Goal: Information Seeking & Learning: Understand process/instructions

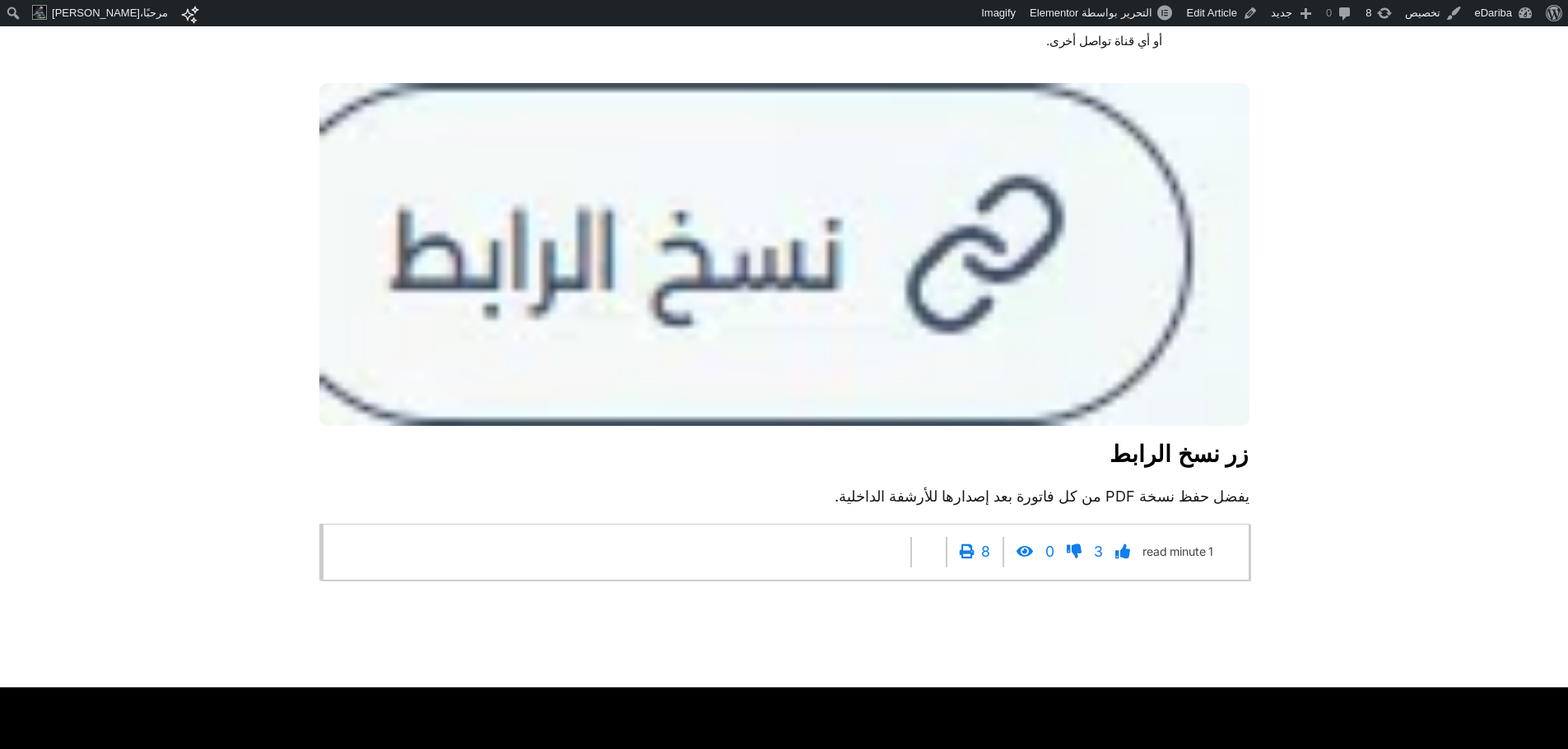
scroll to position [3606, 0]
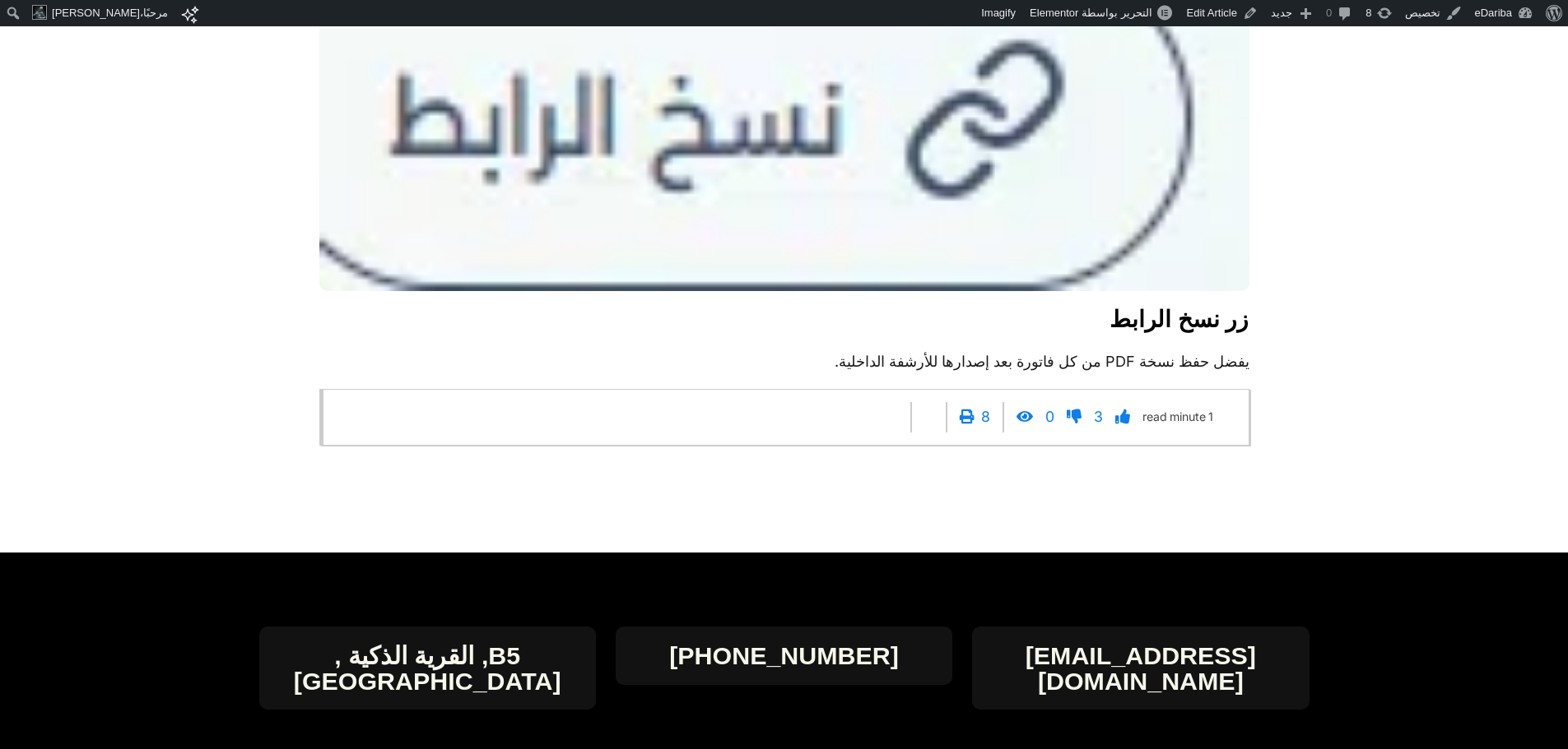
click at [775, 372] on p "يفضل حفظ نسخة PDF من كل فاتورة بعد إصدارها للأرشفة الداخلية." at bounding box center [784, 362] width 929 height 21
drag, startPoint x: 1054, startPoint y: 413, endPoint x: 1125, endPoint y: 378, distance: 79.2
click at [775, 372] on p "يفضل حفظ نسخة PDF من كل فاتورة بعد إصدارها للأرشفة الداخلية." at bounding box center [784, 362] width 929 height 21
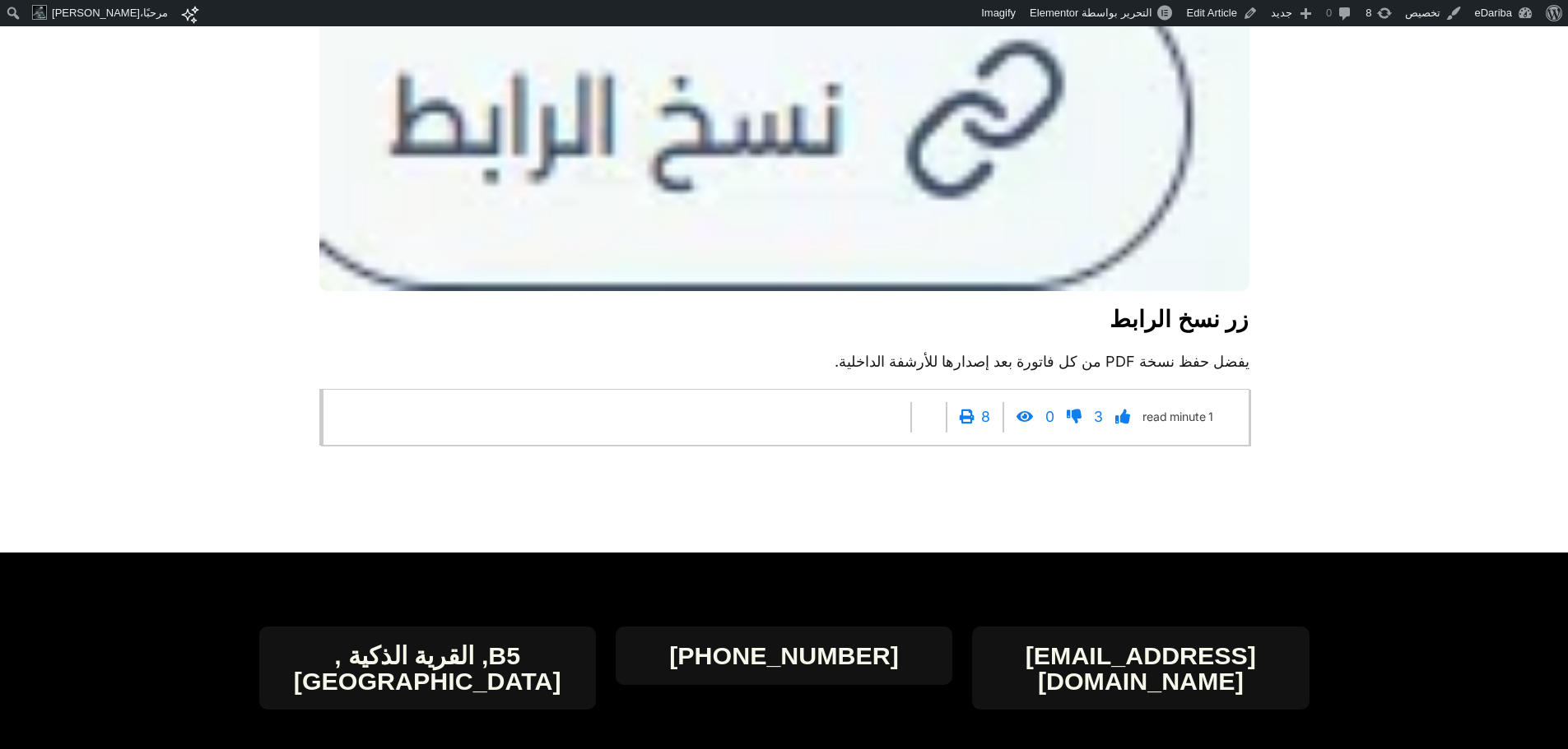
drag, startPoint x: 1144, startPoint y: 400, endPoint x: 1229, endPoint y: 386, distance: 86.1
click at [775, 372] on p "يفضل حفظ نسخة PDF من كل فاتورة بعد إصدارها للأرشفة الداخلية." at bounding box center [784, 362] width 929 height 21
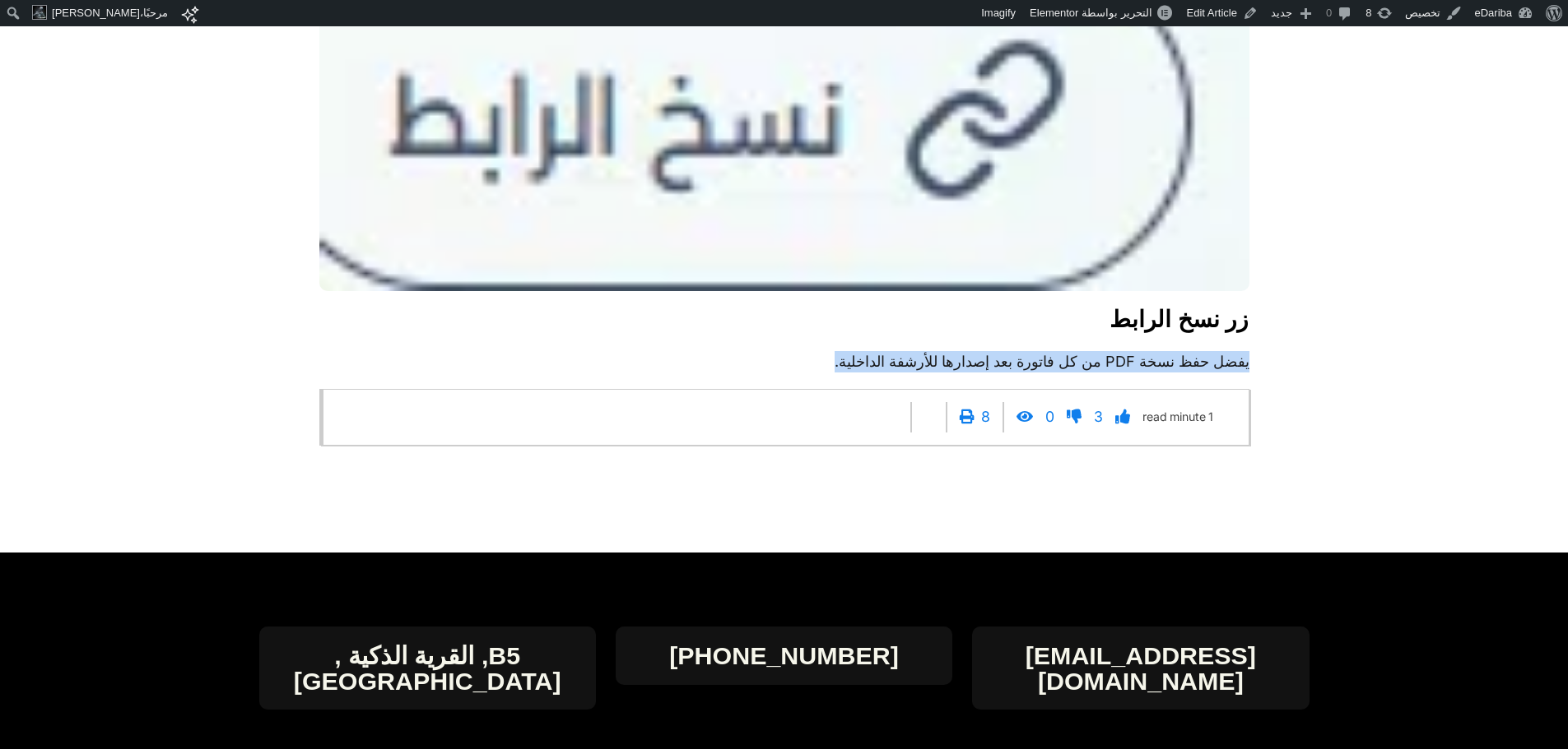
click at [775, 372] on p "يفضل حفظ نسخة PDF من كل فاتورة بعد إصدارها للأرشفة الداخلية." at bounding box center [784, 362] width 929 height 21
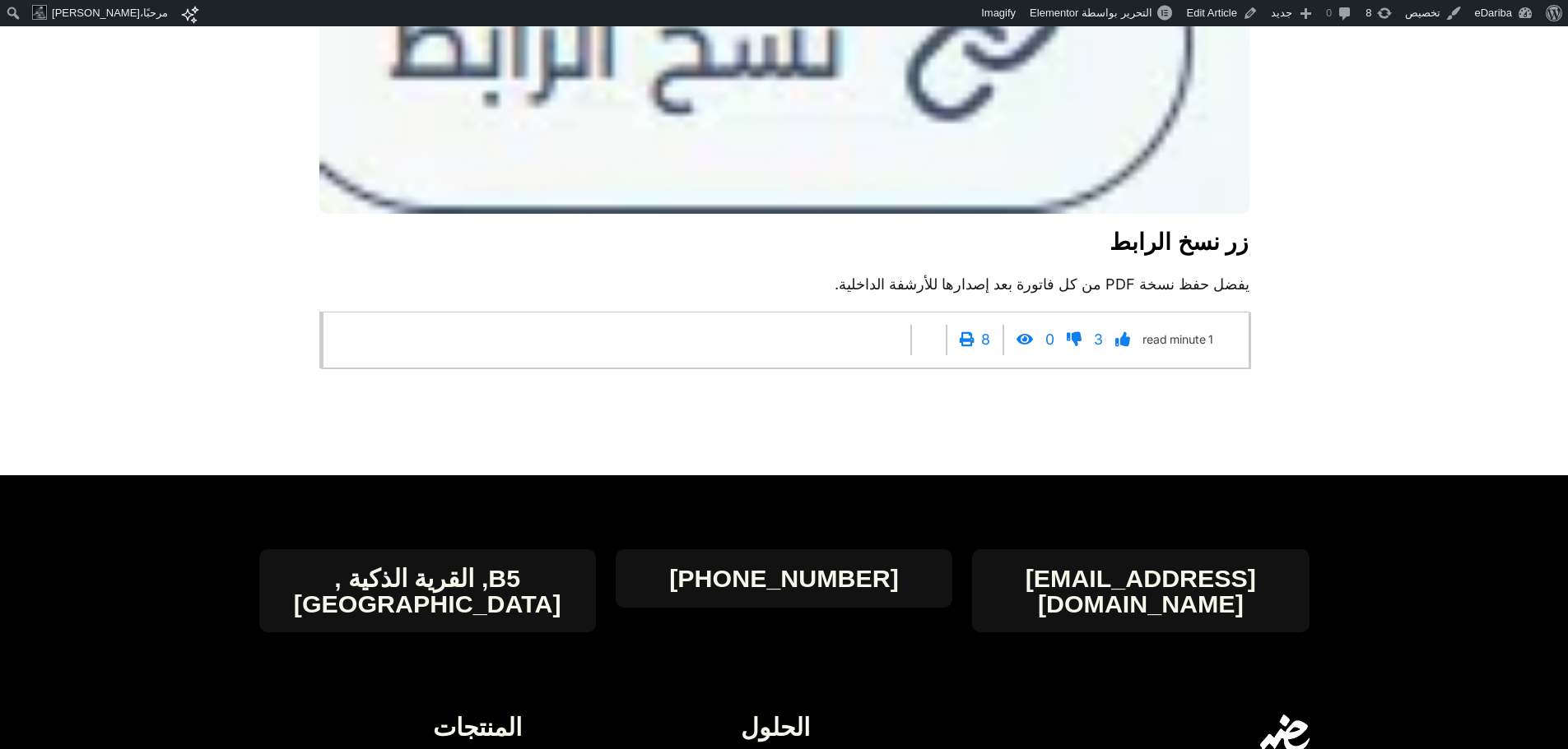
scroll to position [3783, 0]
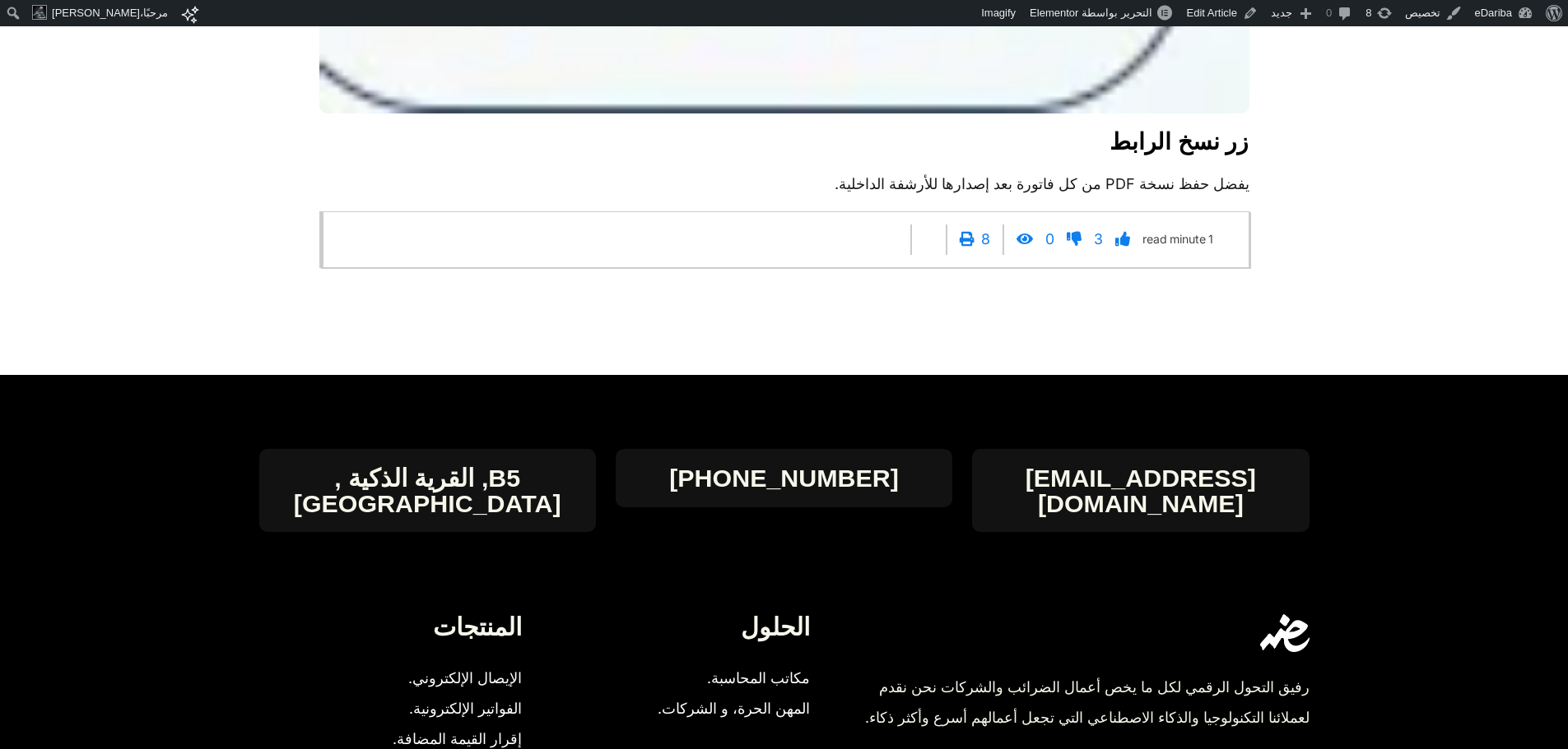
drag, startPoint x: 1165, startPoint y: 224, endPoint x: 1282, endPoint y: 222, distance: 117.0
click at [775, 195] on p "يفضل حفظ نسخة PDF من كل فاتورة بعد إصدارها للأرشفة الداخلية." at bounding box center [784, 184] width 929 height 21
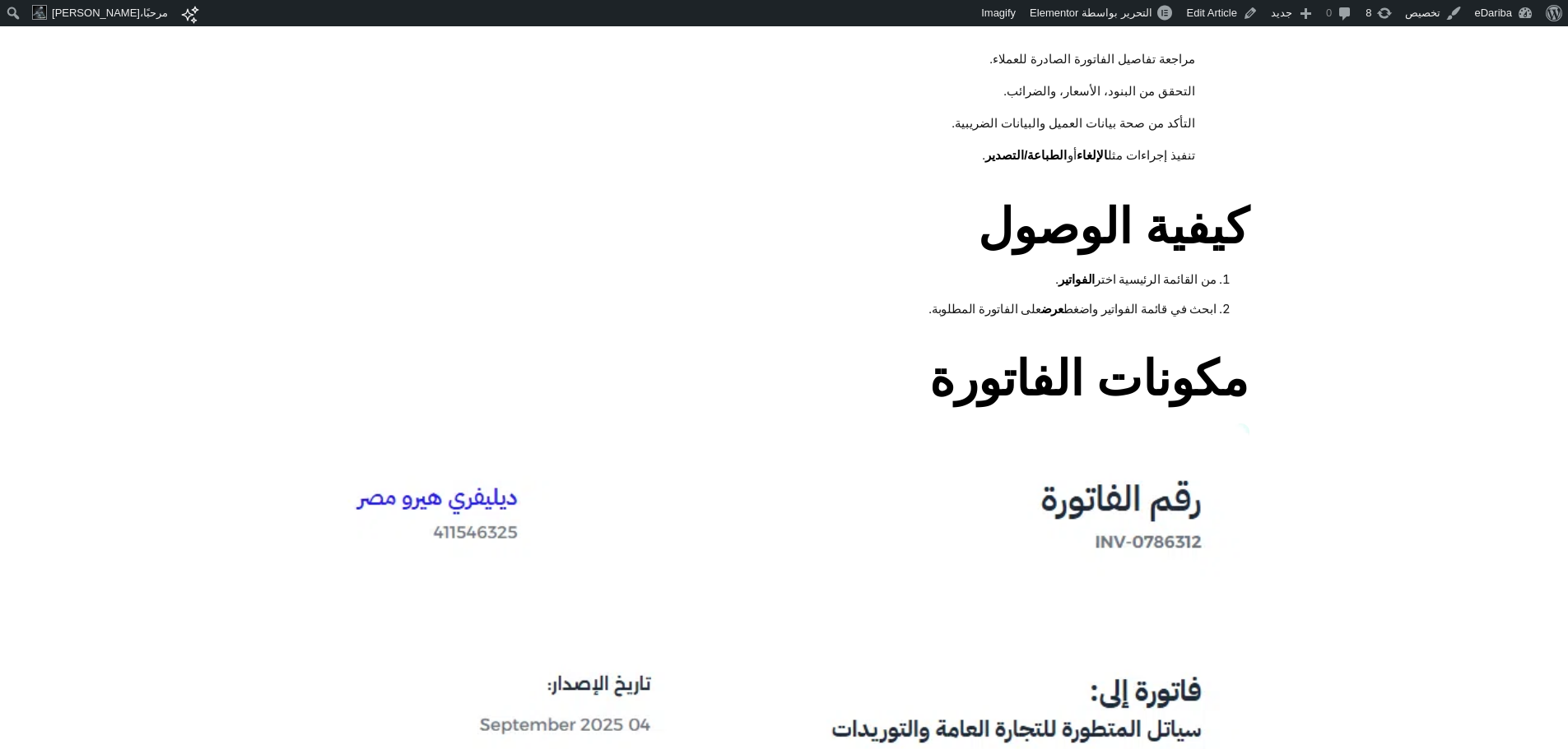
scroll to position [576, 0]
